Goal: Information Seeking & Learning: Learn about a topic

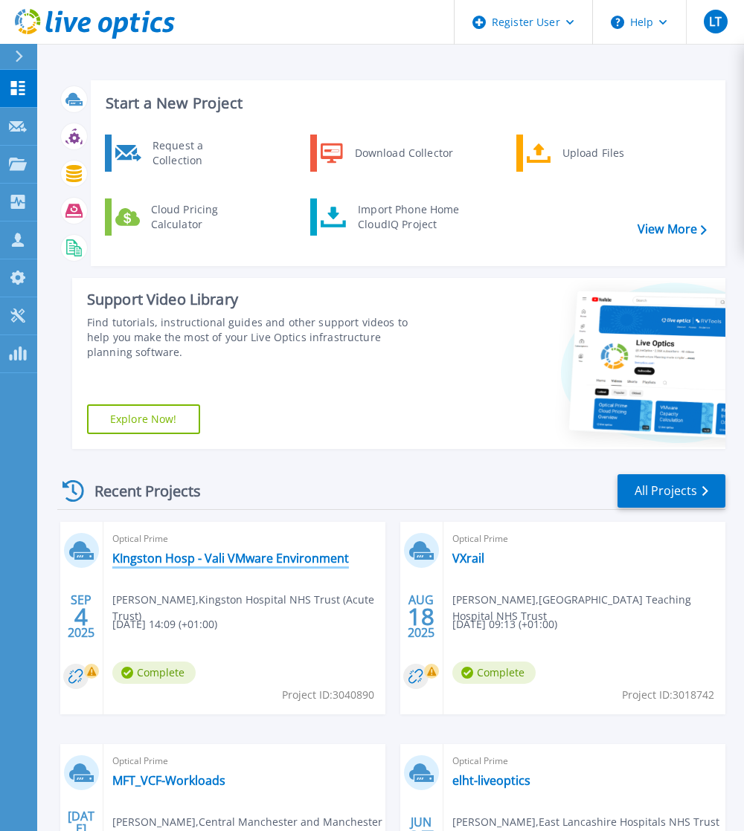
click at [293, 559] on link "KIngston Hosp - Vali VMware Environment" at bounding box center [230, 558] width 236 height 15
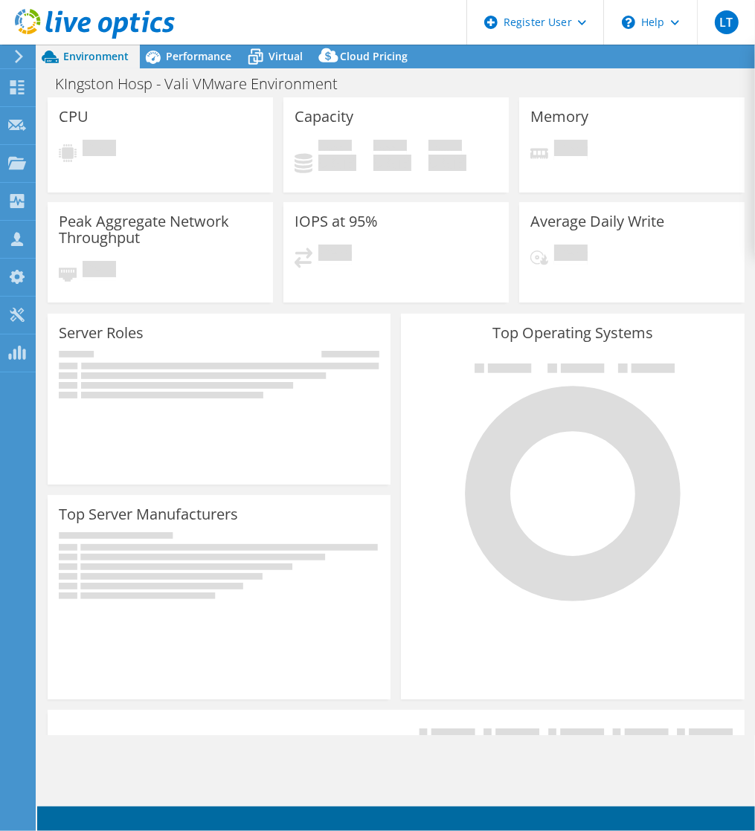
select select "USD"
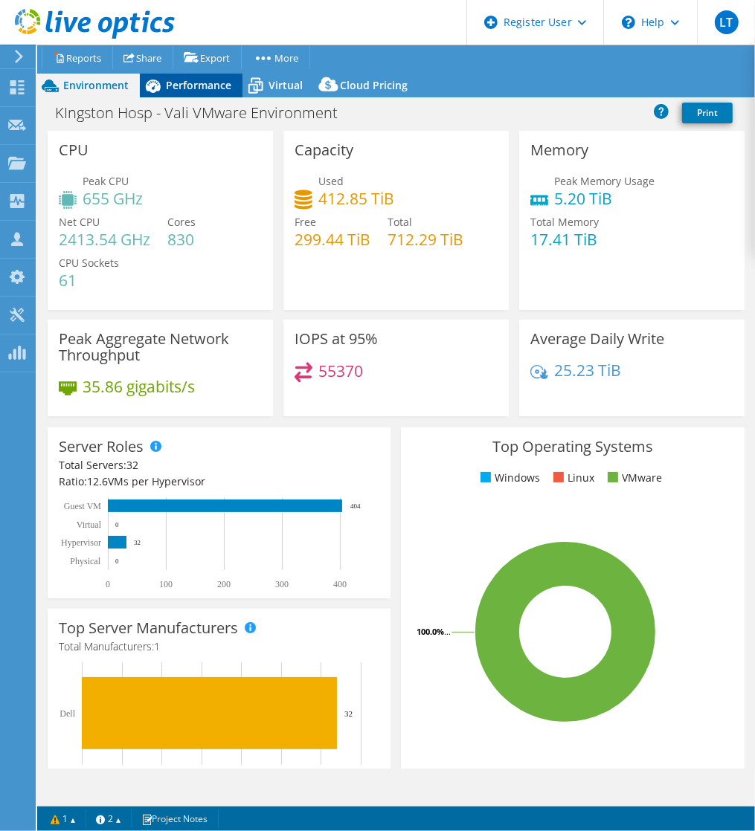
click at [158, 81] on icon at bounding box center [153, 86] width 26 height 26
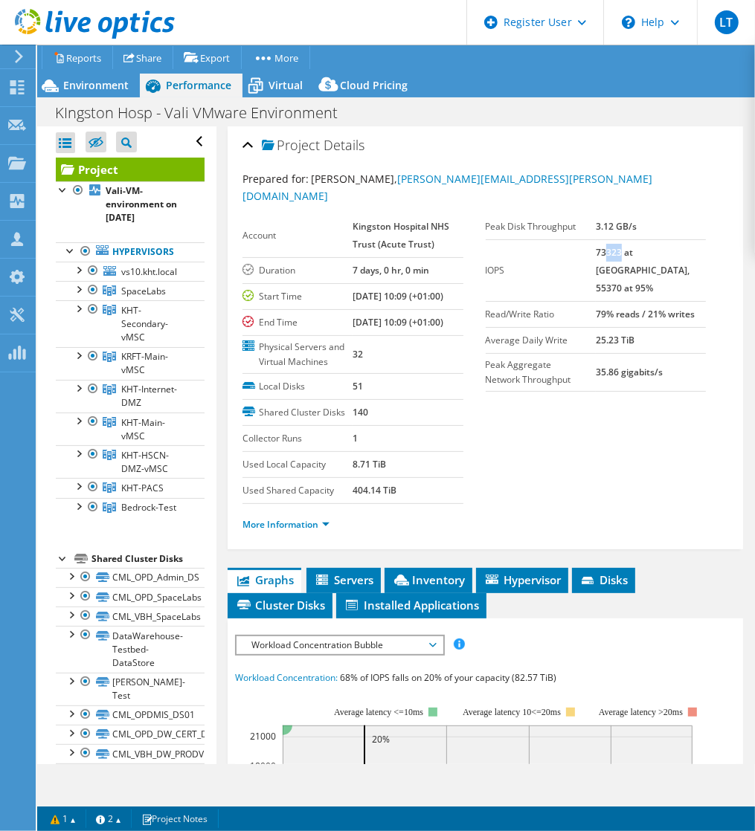
drag, startPoint x: 598, startPoint y: 234, endPoint x: 610, endPoint y: 234, distance: 11.9
click at [610, 246] on b "73323 at [GEOGRAPHIC_DATA], 55370 at 95%" at bounding box center [643, 270] width 94 height 48
drag, startPoint x: 610, startPoint y: 234, endPoint x: 689, endPoint y: 166, distance: 104.5
click at [689, 166] on div "Prepared for: Jonathan Stemp, jonathan.stemp@nhs.net Account Kingston Hospital …" at bounding box center [485, 354] width 486 height 384
click at [290, 84] on span "Virtual" at bounding box center [285, 85] width 34 height 14
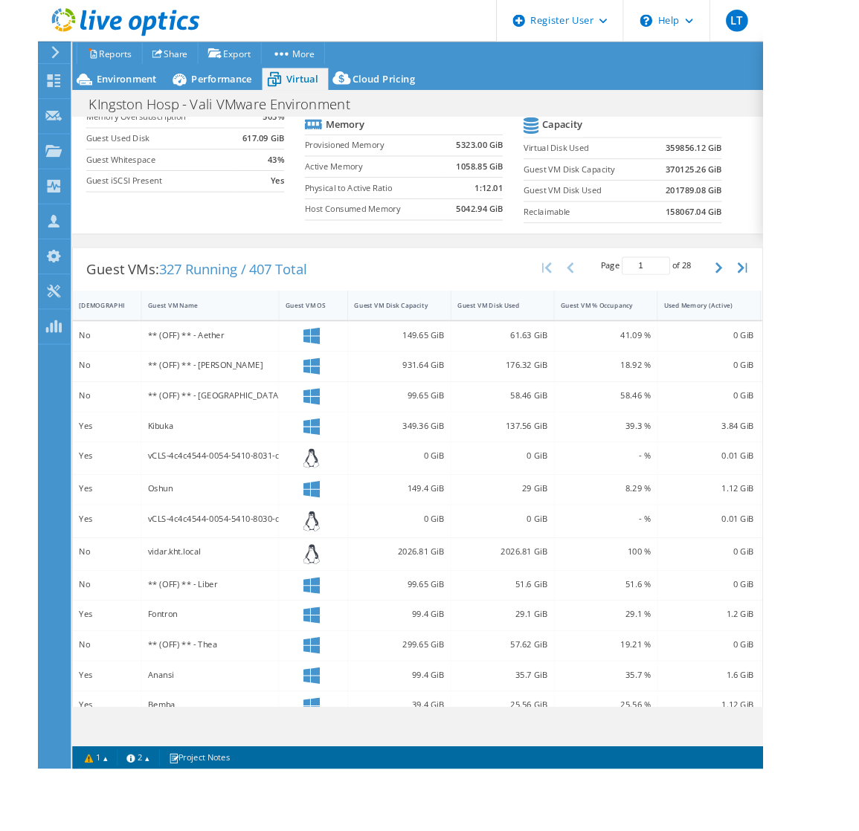
scroll to position [110, 0]
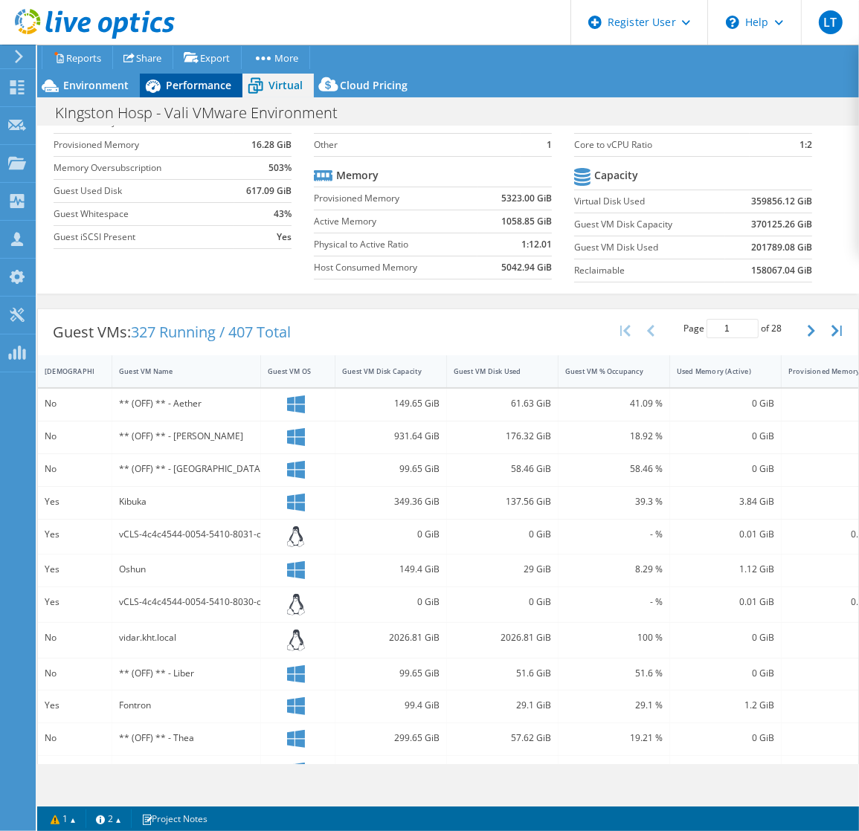
click at [159, 87] on icon at bounding box center [153, 86] width 15 height 13
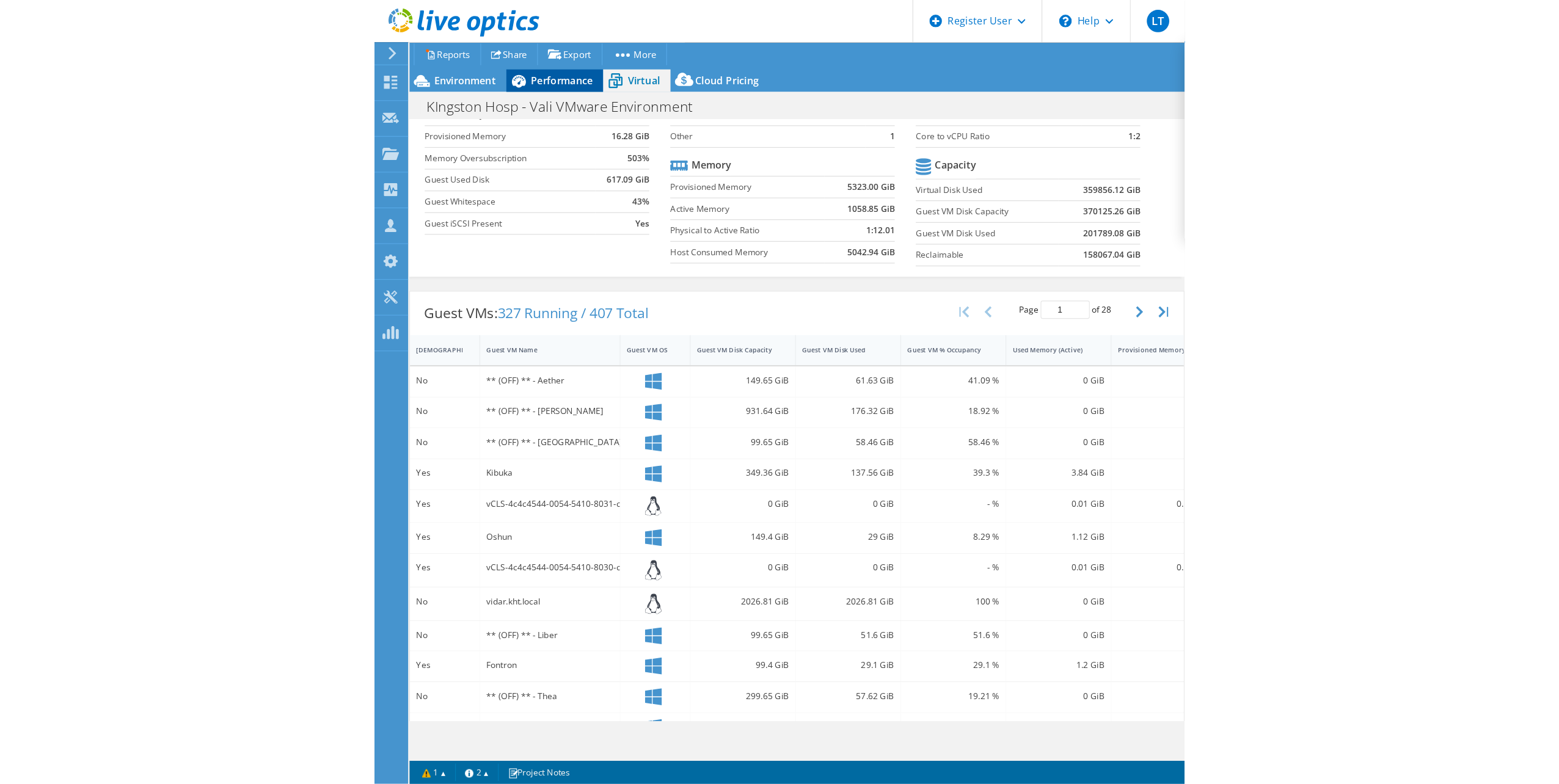
scroll to position [0, 0]
